Goal: Transaction & Acquisition: Purchase product/service

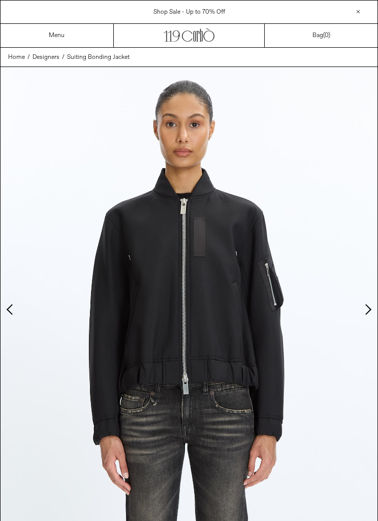
click at [361, 307] on img at bounding box center [189, 302] width 377 height 471
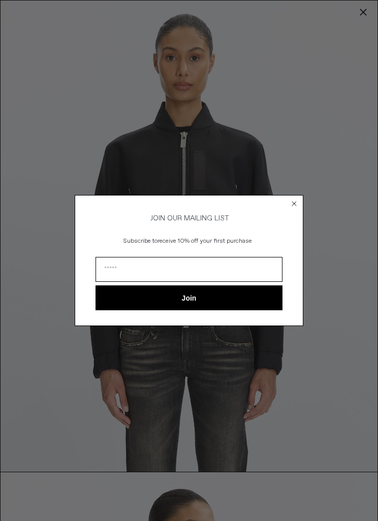
click at [292, 198] on circle "Close dialog" at bounding box center [294, 203] width 10 height 10
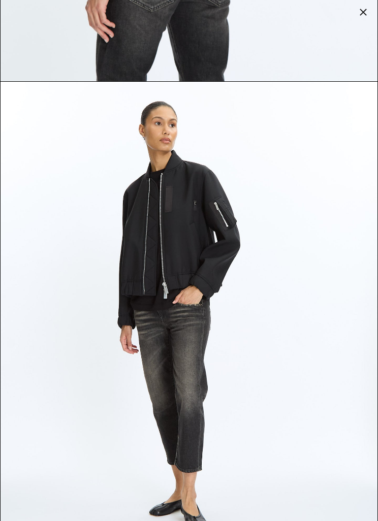
scroll to position [1332, 0]
click at [368, 13] on div at bounding box center [363, 12] width 14 height 14
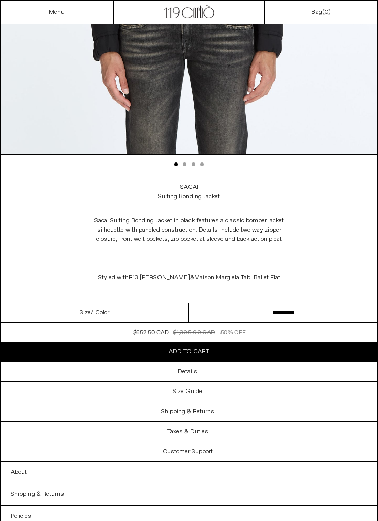
scroll to position [384, 0]
click at [240, 373] on div "Details" at bounding box center [189, 371] width 377 height 19
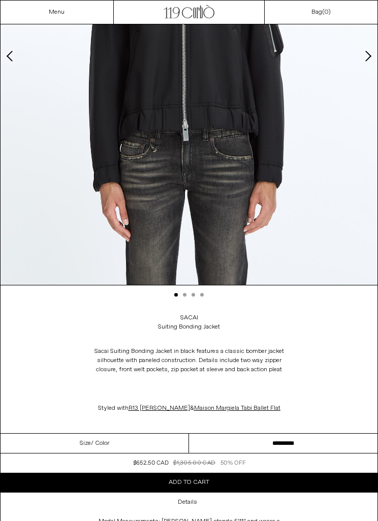
scroll to position [330, 0]
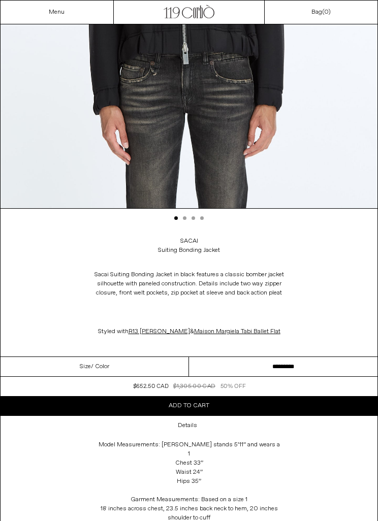
click at [298, 368] on select "**********" at bounding box center [283, 367] width 188 height 20
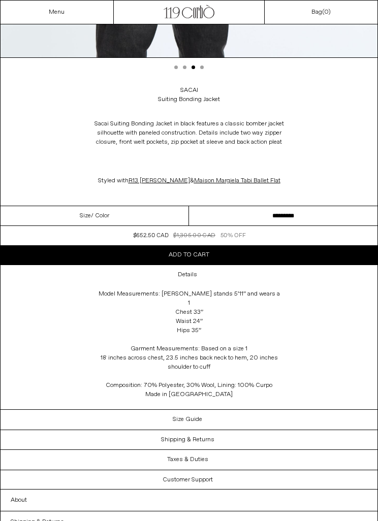
scroll to position [493, 0]
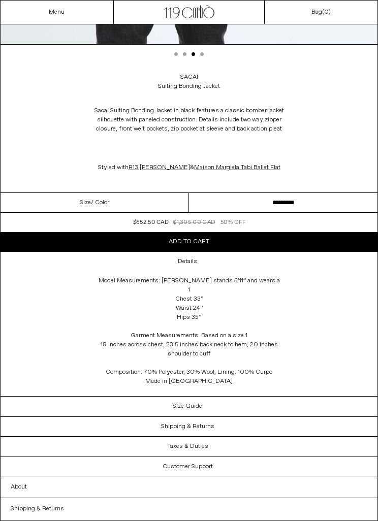
click at [239, 397] on div "Size Guide" at bounding box center [189, 406] width 377 height 19
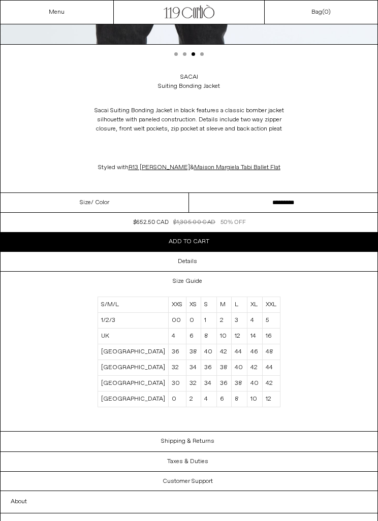
click at [319, 253] on div "Details" at bounding box center [189, 261] width 377 height 19
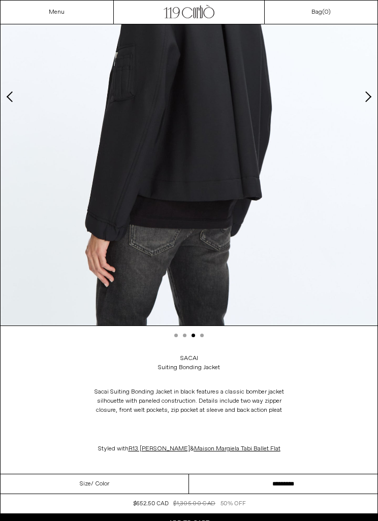
scroll to position [179, 0]
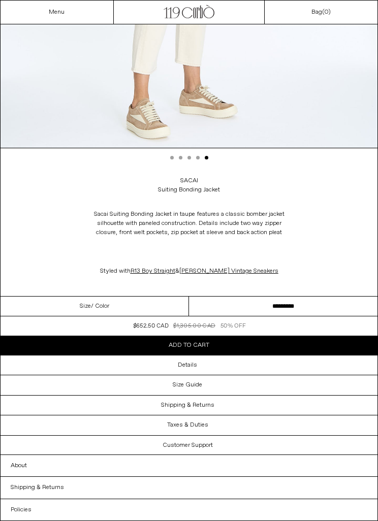
scroll to position [390, 0]
click at [255, 382] on div "Size Guide" at bounding box center [189, 384] width 377 height 19
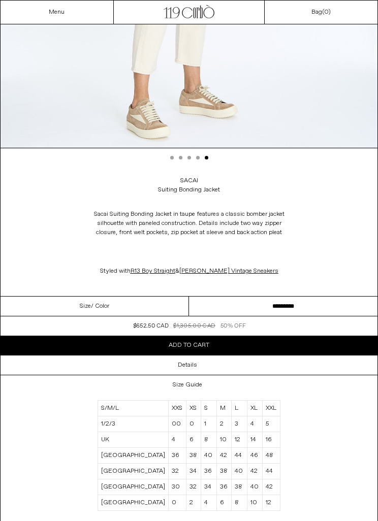
click at [294, 358] on div "Details" at bounding box center [189, 364] width 377 height 19
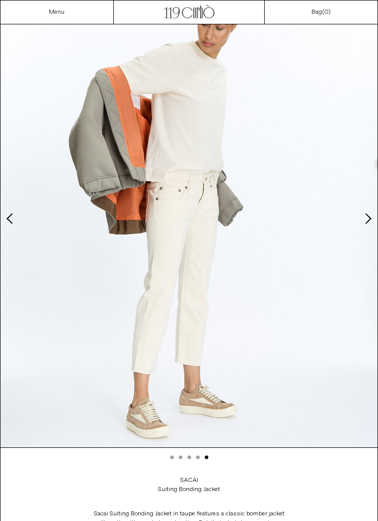
scroll to position [85, 0]
